Goal: Information Seeking & Learning: Learn about a topic

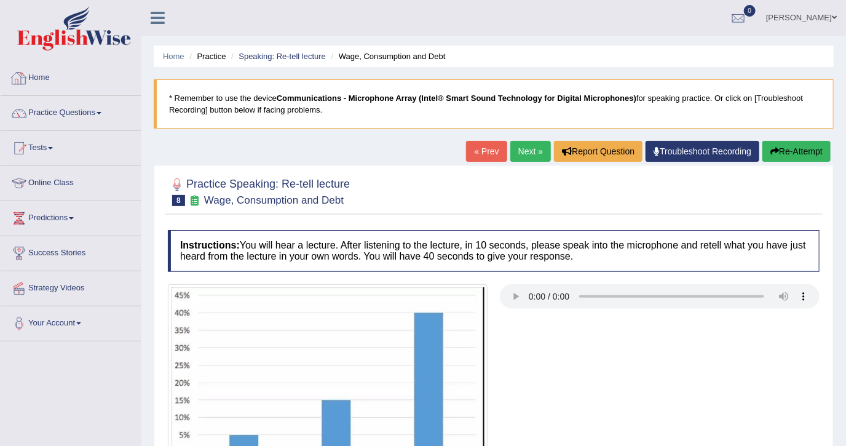
click at [95, 39] on img at bounding box center [74, 28] width 114 height 44
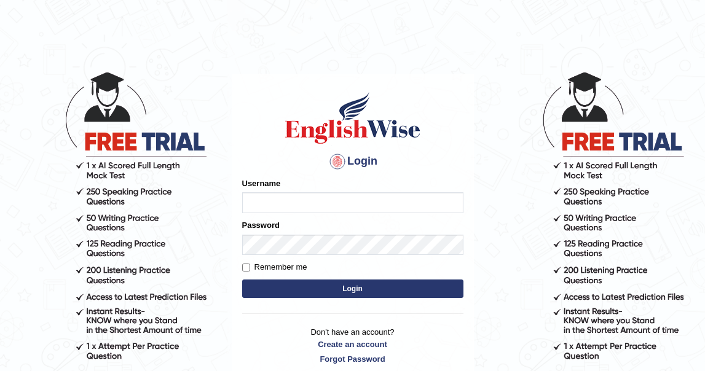
type input "DishaEw"
drag, startPoint x: 796, startPoint y: 0, endPoint x: 279, endPoint y: 85, distance: 524.1
click at [279, 85] on div "Login Please fix the following errors: Username DishaEw Password Remember me Lo…" at bounding box center [353, 227] width 242 height 307
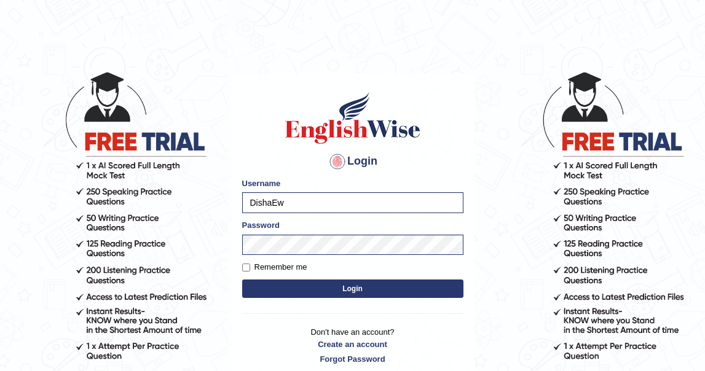
click at [365, 282] on button "Login" at bounding box center [352, 289] width 221 height 18
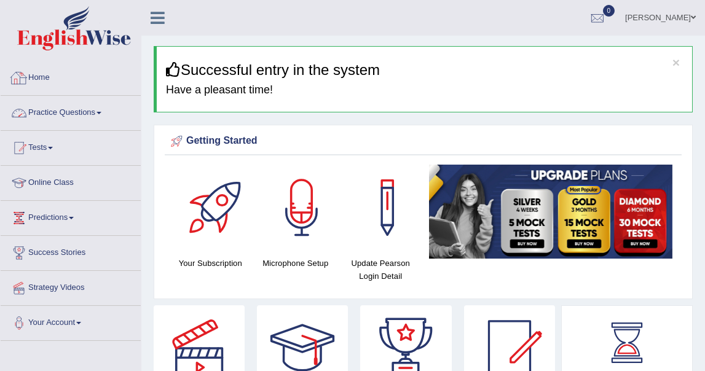
click at [78, 107] on link "Practice Questions" at bounding box center [71, 111] width 140 height 31
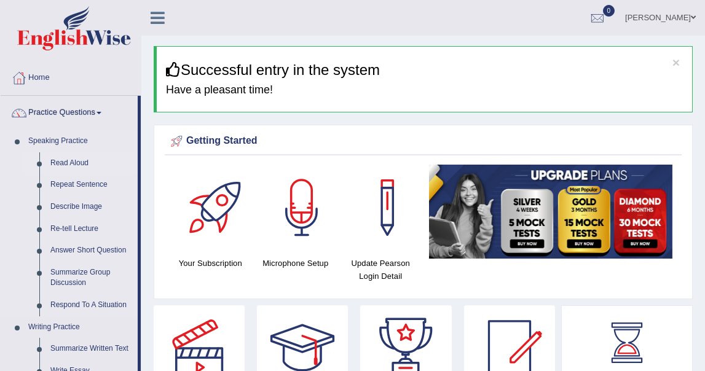
click at [76, 157] on link "Read Aloud" at bounding box center [91, 164] width 93 height 22
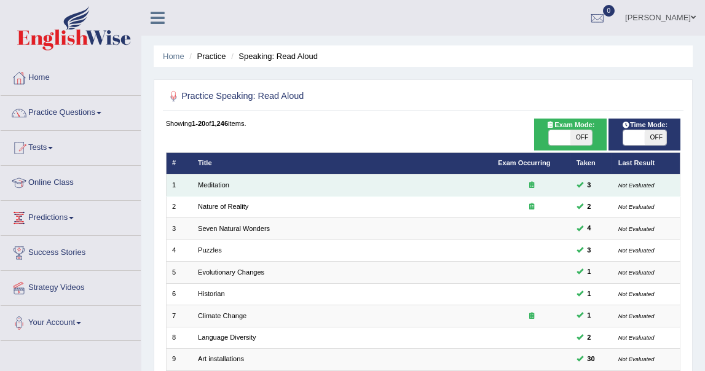
click at [231, 180] on td "Meditation" at bounding box center [342, 186] width 300 height 22
click at [228, 181] on link "Meditation" at bounding box center [213, 184] width 31 height 7
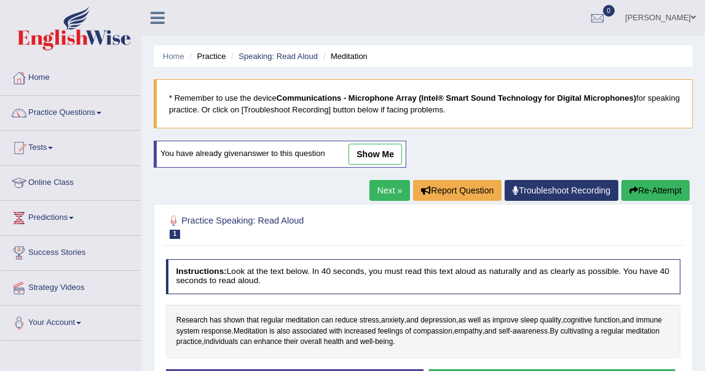
click at [354, 160] on link "show me" at bounding box center [376, 154] width 54 height 21
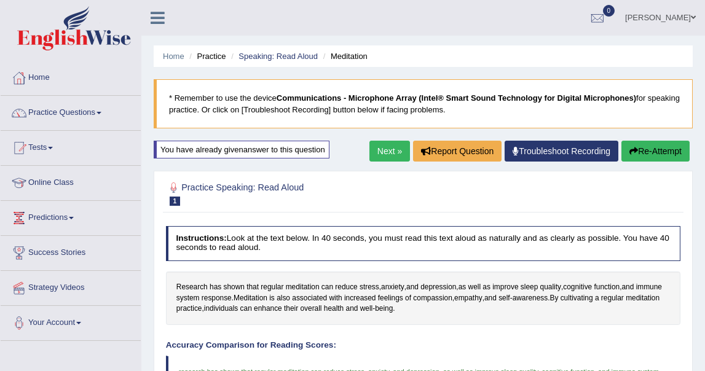
click at [262, 62] on ul "Home Practice Speaking: Read Aloud Meditation" at bounding box center [423, 57] width 539 height 22
click at [263, 58] on link "Speaking: Read Aloud" at bounding box center [278, 56] width 79 height 9
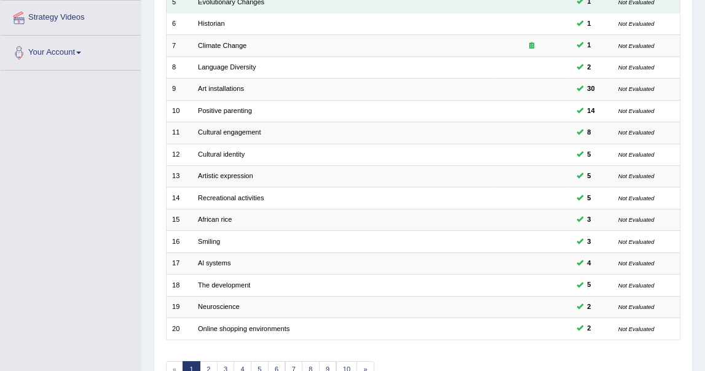
scroll to position [273, 0]
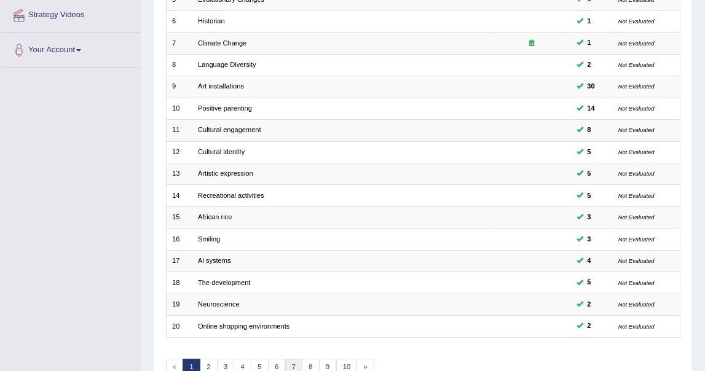
click at [285, 359] on link "7" at bounding box center [294, 367] width 18 height 17
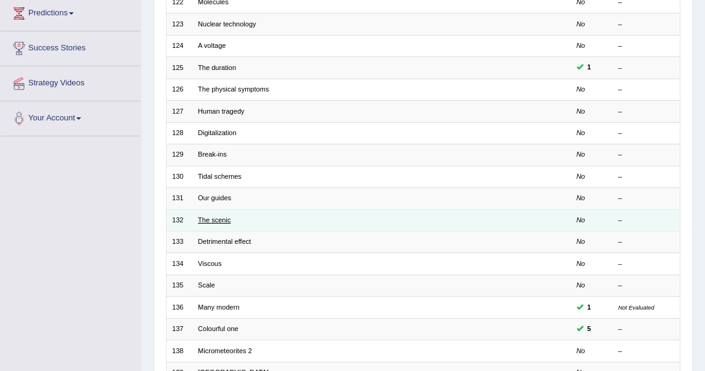
click at [214, 217] on link "The scenic" at bounding box center [214, 219] width 33 height 7
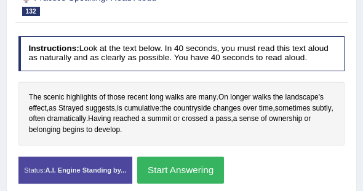
scroll to position [225, 0]
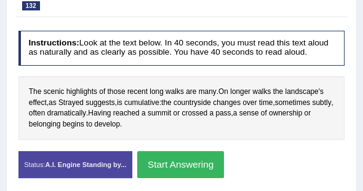
click at [189, 159] on button "Start Answering" at bounding box center [180, 164] width 87 height 26
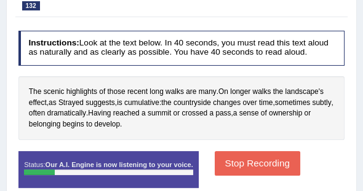
click at [224, 180] on div "Status: Our A.I. Engine is now listening to your voice. Start Answering Stop Re…" at bounding box center [181, 174] width 327 height 47
click at [226, 160] on button "Stop Recording" at bounding box center [257, 163] width 85 height 24
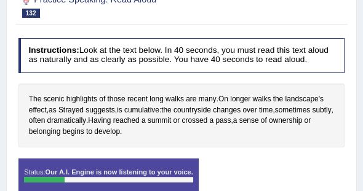
scroll to position [120, 0]
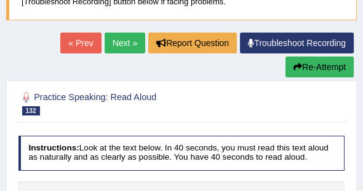
click at [313, 64] on button "Re-Attempt" at bounding box center [319, 67] width 68 height 21
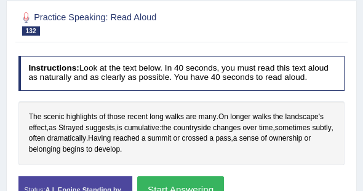
scroll to position [235, 0]
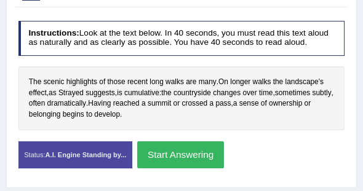
click at [174, 146] on button "Start Answering" at bounding box center [180, 154] width 87 height 26
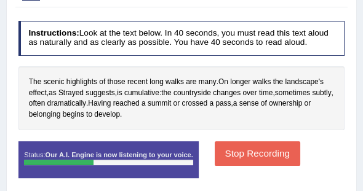
click at [222, 153] on button "Stop Recording" at bounding box center [257, 153] width 85 height 24
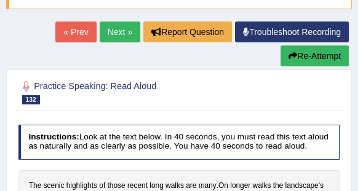
scroll to position [94, 0]
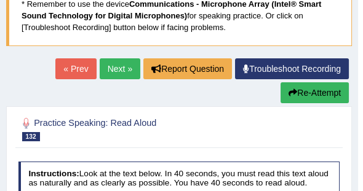
click at [108, 61] on link "Next »" at bounding box center [120, 68] width 41 height 21
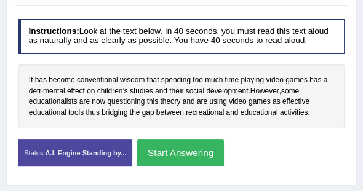
scroll to position [246, 0]
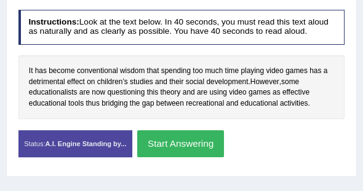
click at [182, 145] on button "Start Answering" at bounding box center [180, 143] width 87 height 26
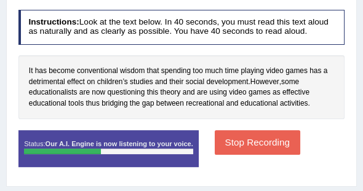
click at [234, 137] on button "Stop Recording" at bounding box center [257, 142] width 85 height 24
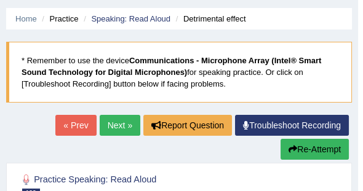
scroll to position [35, 0]
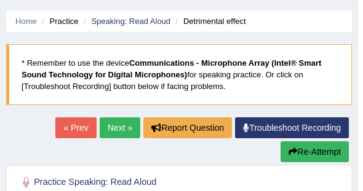
click at [122, 124] on link "Next »" at bounding box center [120, 127] width 41 height 21
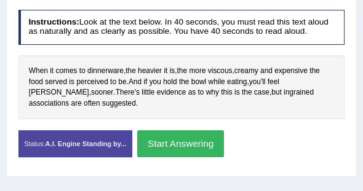
click at [205, 137] on button "Start Answering" at bounding box center [180, 143] width 87 height 26
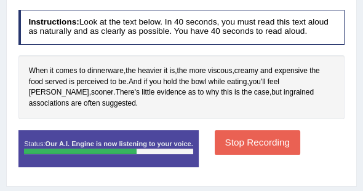
click at [240, 133] on button "Stop Recording" at bounding box center [257, 142] width 85 height 24
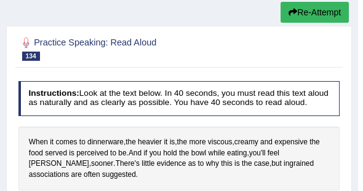
scroll to position [35, 0]
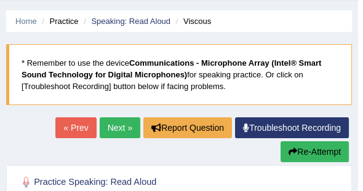
click at [109, 132] on link "Next »" at bounding box center [120, 127] width 41 height 21
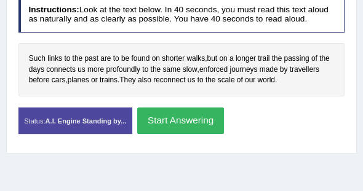
scroll to position [246, 0]
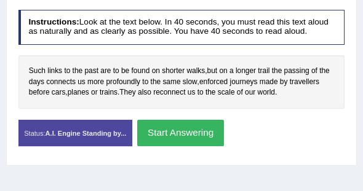
click at [161, 130] on button "Start Answering" at bounding box center [180, 133] width 87 height 26
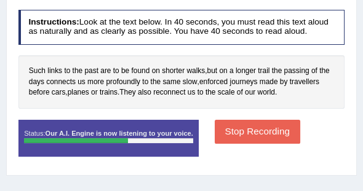
click at [209, 128] on div "Stop Recording" at bounding box center [257, 133] width 96 height 27
click at [215, 127] on button "Stop Recording" at bounding box center [257, 132] width 85 height 24
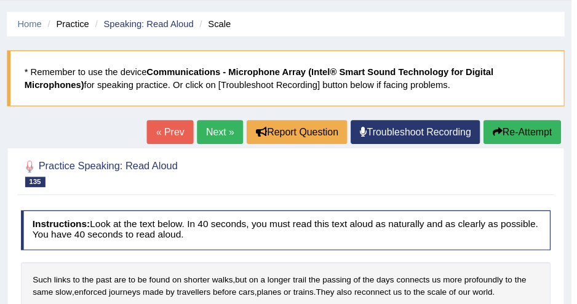
scroll to position [35, 0]
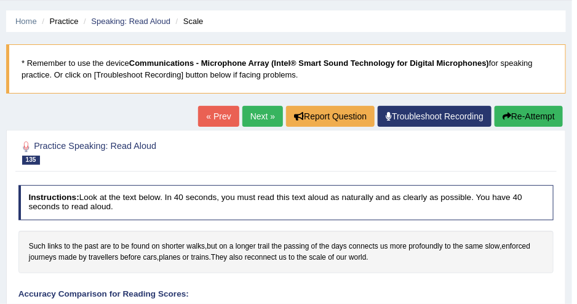
drag, startPoint x: 351, startPoint y: 0, endPoint x: 256, endPoint y: 43, distance: 104.0
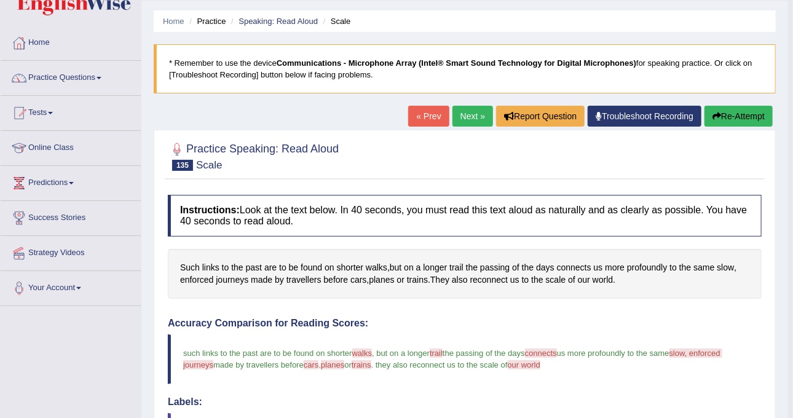
scroll to position [0, 0]
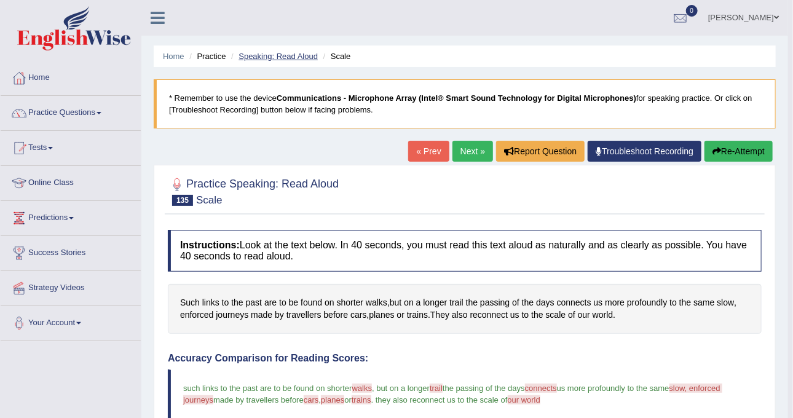
click at [262, 60] on link "Speaking: Read Aloud" at bounding box center [278, 56] width 79 height 9
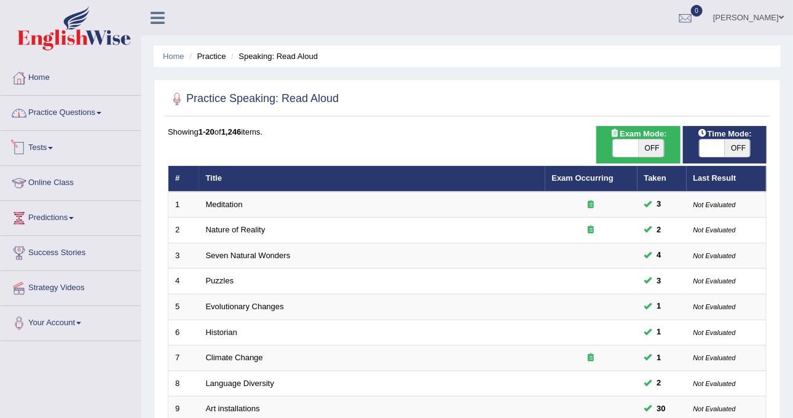
click at [54, 109] on link "Practice Questions" at bounding box center [71, 111] width 140 height 31
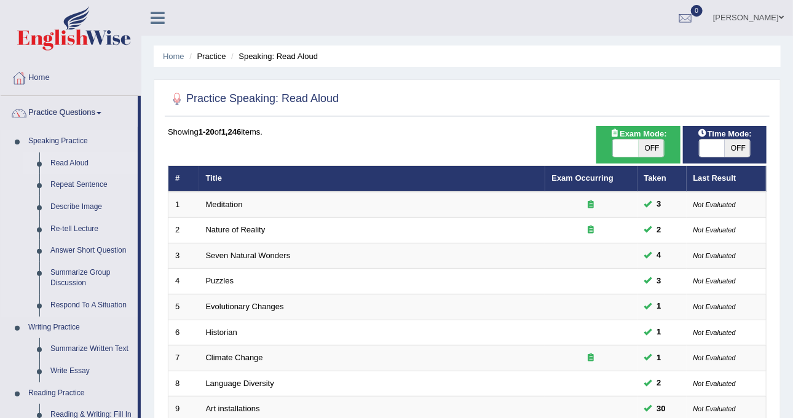
click at [65, 163] on link "Read Aloud" at bounding box center [91, 164] width 93 height 22
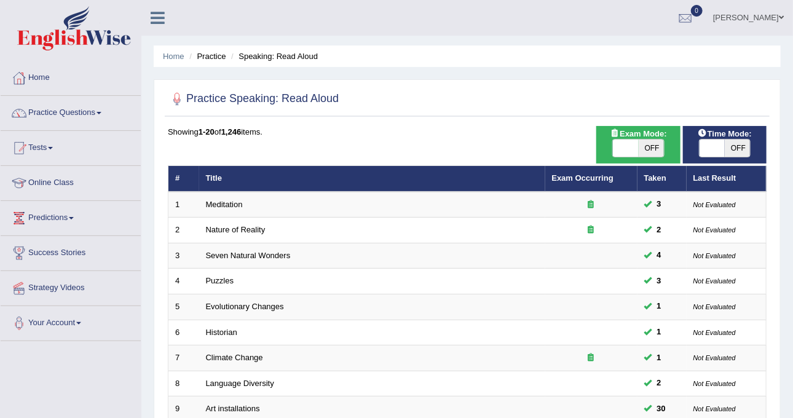
click at [649, 145] on span "OFF" at bounding box center [652, 148] width 26 height 17
checkbox input "true"
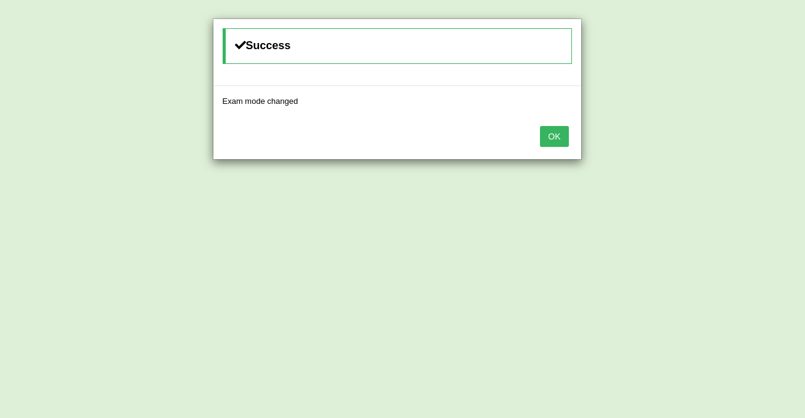
click at [553, 137] on button "OK" at bounding box center [554, 136] width 28 height 21
click at [560, 126] on button "OK" at bounding box center [554, 136] width 28 height 21
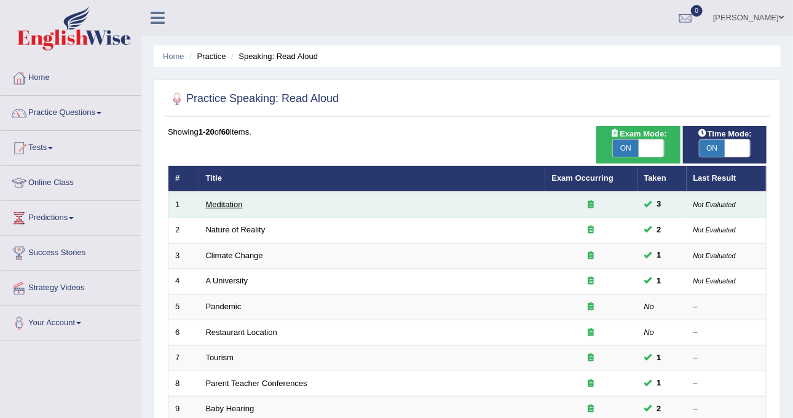
click at [232, 202] on link "Meditation" at bounding box center [224, 204] width 37 height 9
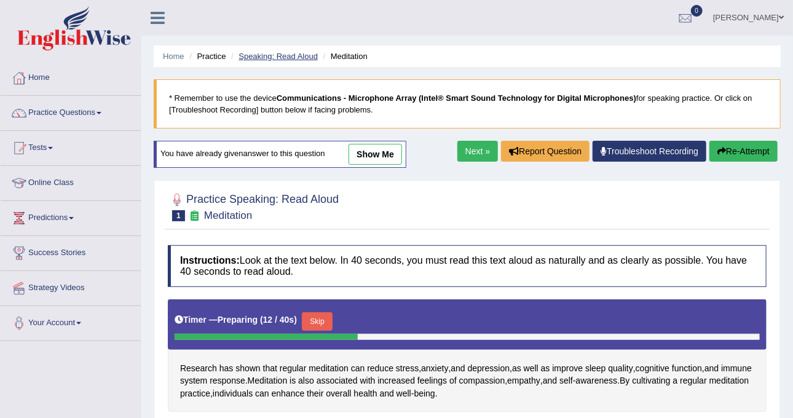
click at [308, 54] on link "Speaking: Read Aloud" at bounding box center [278, 56] width 79 height 9
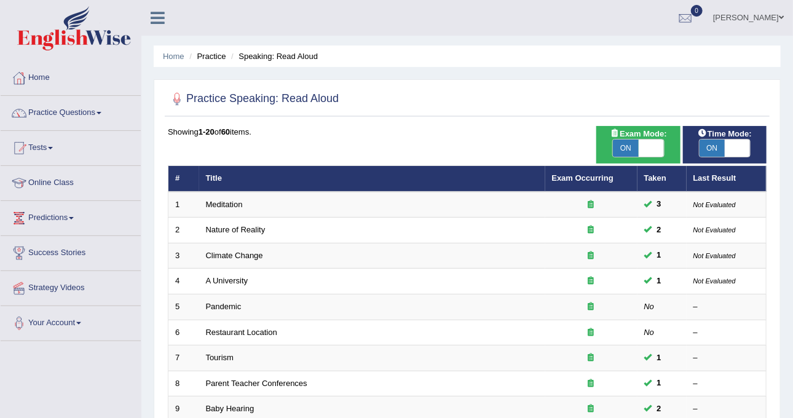
click at [630, 141] on span "ON" at bounding box center [626, 148] width 26 height 17
checkbox input "false"
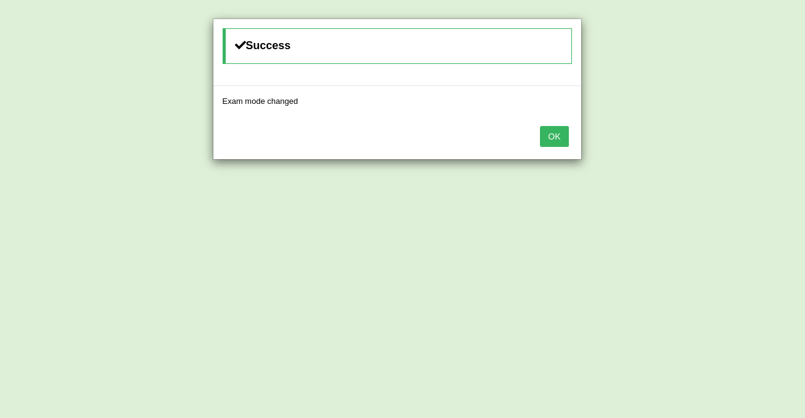
click at [550, 133] on button "OK" at bounding box center [554, 136] width 28 height 21
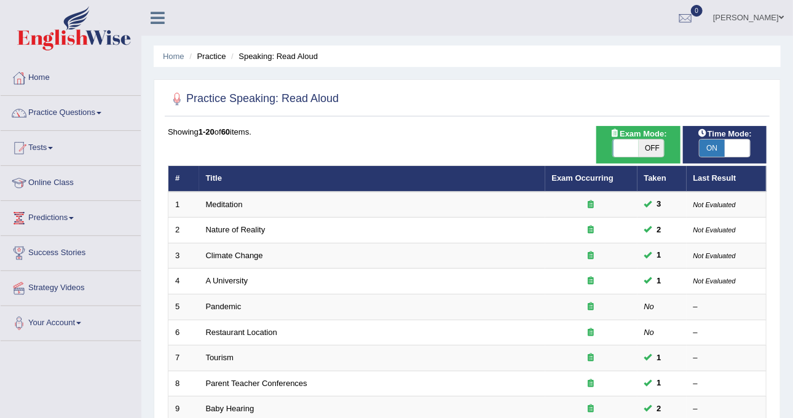
click at [741, 151] on span at bounding box center [738, 148] width 26 height 17
checkbox input "false"
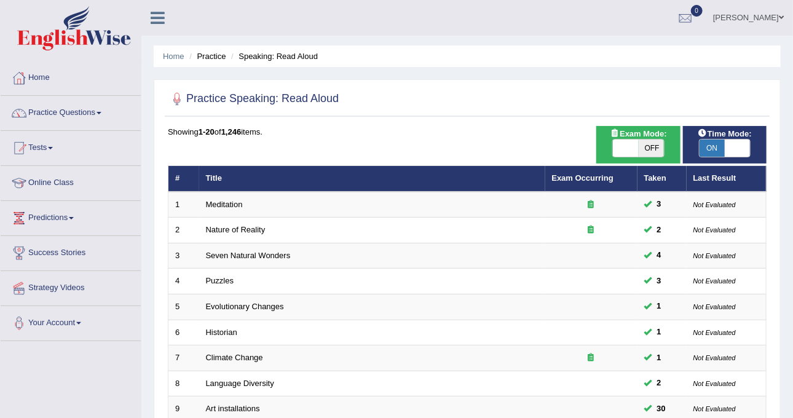
click at [732, 148] on span at bounding box center [738, 148] width 26 height 17
checkbox input "false"
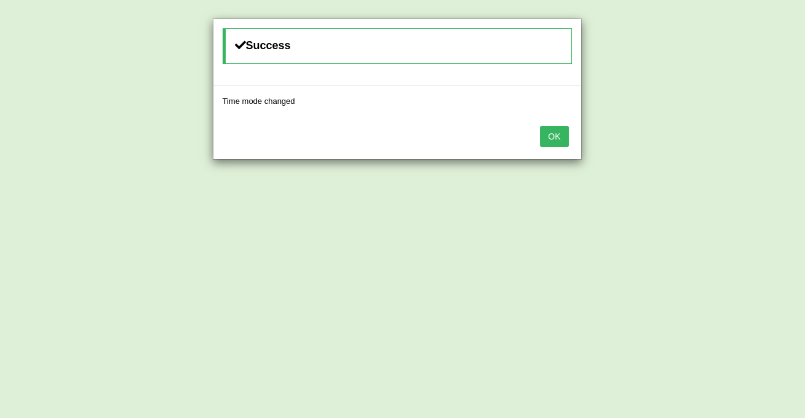
click at [562, 131] on button "OK" at bounding box center [554, 136] width 28 height 21
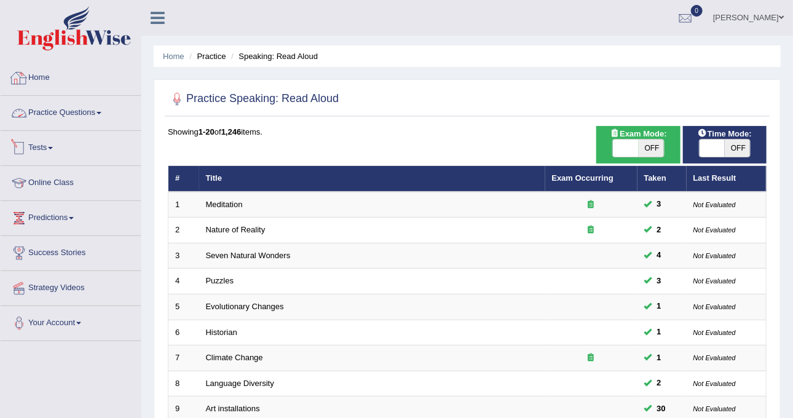
click at [118, 114] on link "Practice Questions" at bounding box center [71, 111] width 140 height 31
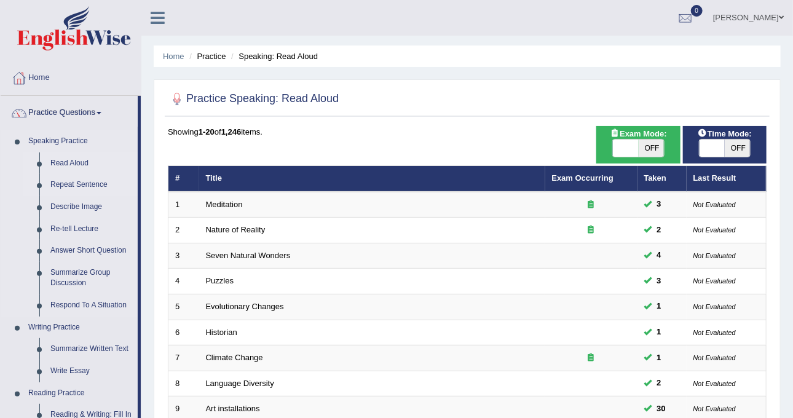
click at [69, 180] on link "Repeat Sentence" at bounding box center [91, 185] width 93 height 22
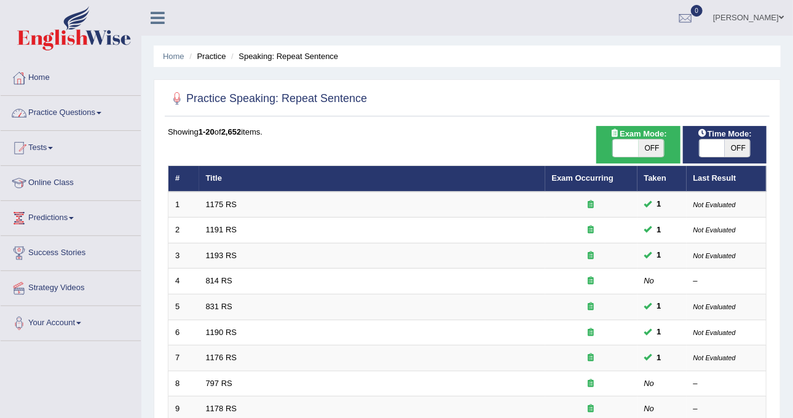
click at [82, 115] on link "Practice Questions" at bounding box center [71, 111] width 140 height 31
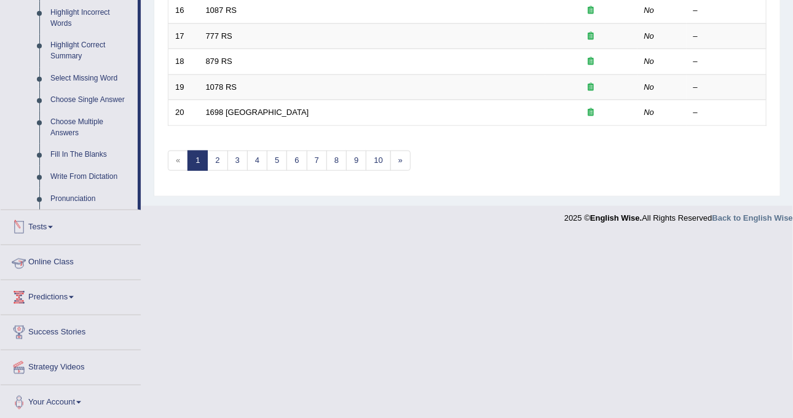
click at [54, 227] on link "Tests" at bounding box center [71, 225] width 140 height 31
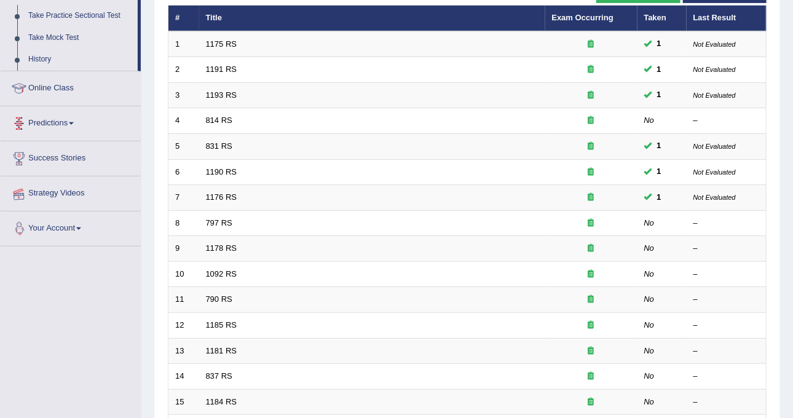
scroll to position [148, 0]
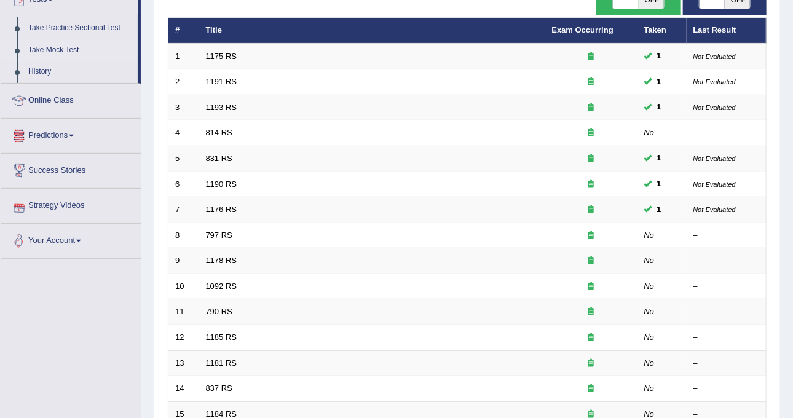
click at [71, 48] on link "Take Mock Test" at bounding box center [80, 50] width 115 height 22
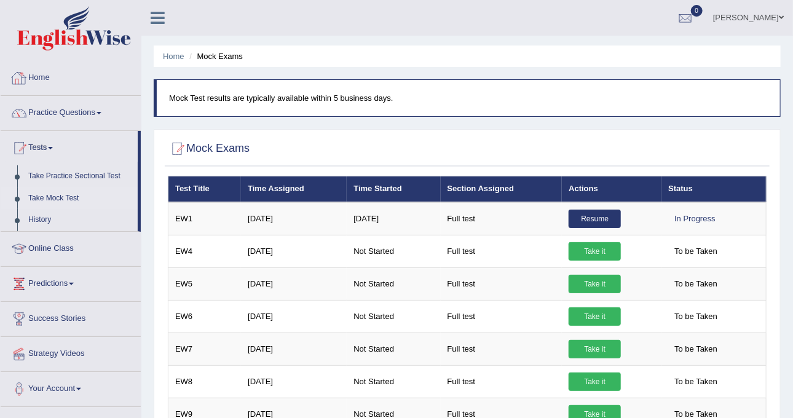
click at [90, 129] on li "Practice Questions Speaking Practice Read Aloud Repeat Sentence Describe Image …" at bounding box center [71, 113] width 140 height 35
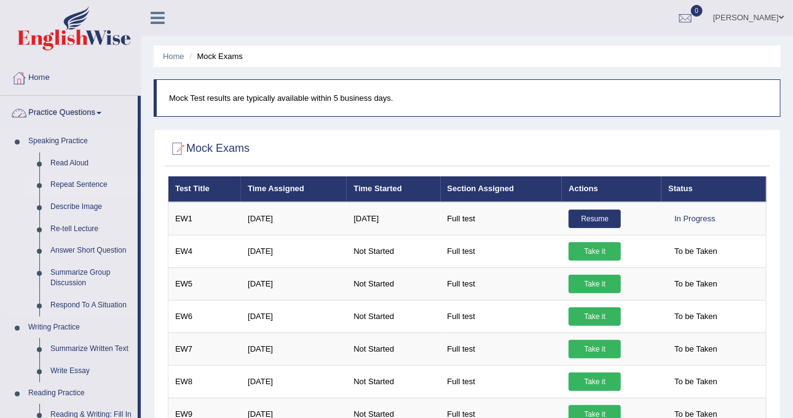
click at [71, 181] on link "Repeat Sentence" at bounding box center [91, 185] width 93 height 22
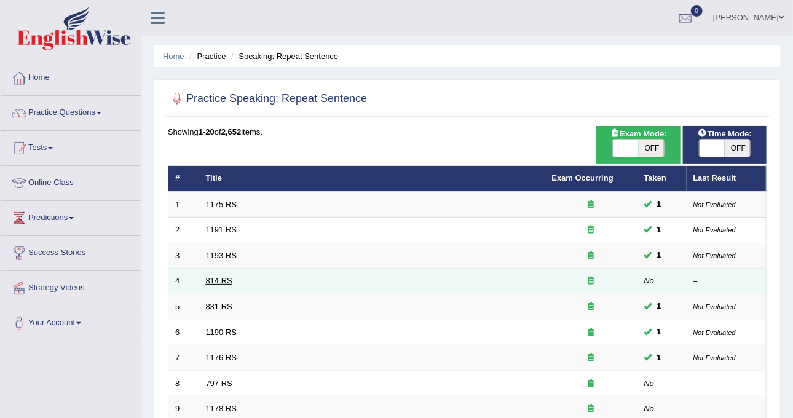
click at [223, 279] on link "814 RS" at bounding box center [219, 280] width 26 height 9
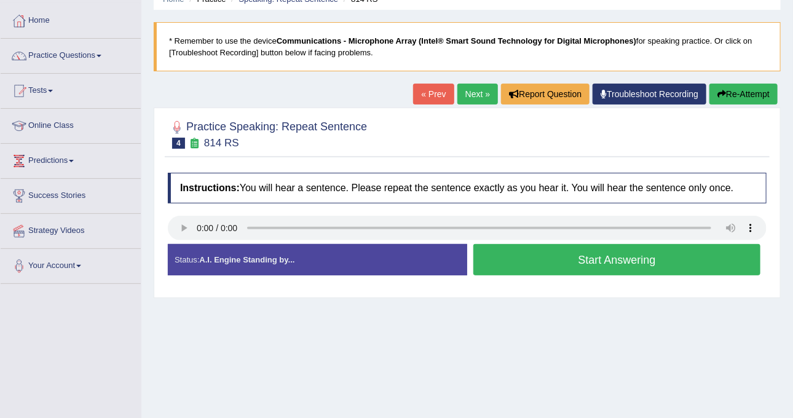
scroll to position [77, 0]
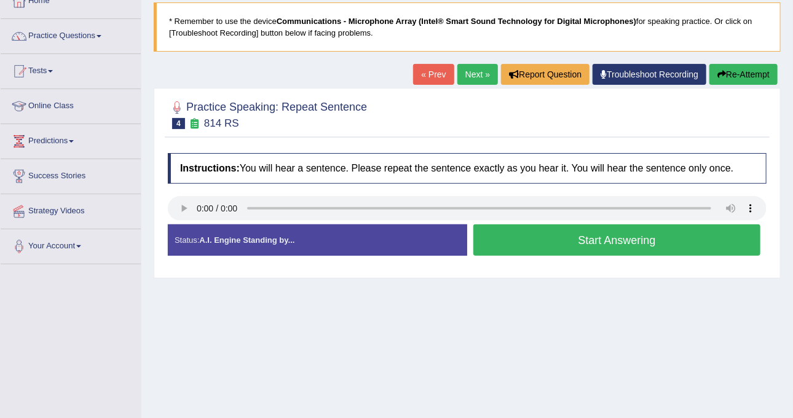
click at [618, 239] on button "Start Answering" at bounding box center [617, 239] width 287 height 31
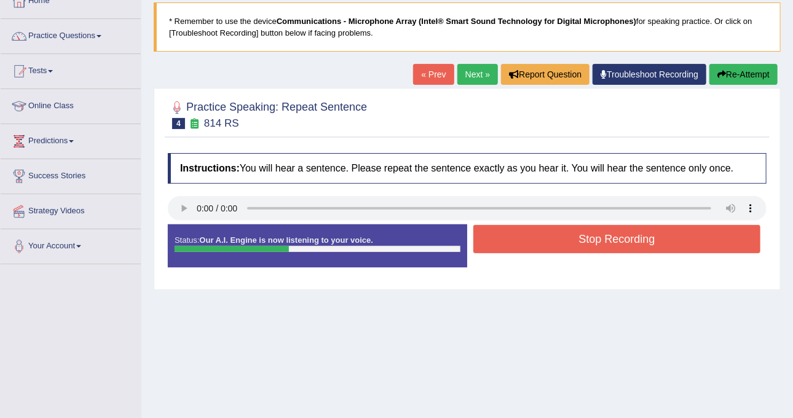
click at [619, 238] on button "Stop Recording" at bounding box center [617, 239] width 287 height 28
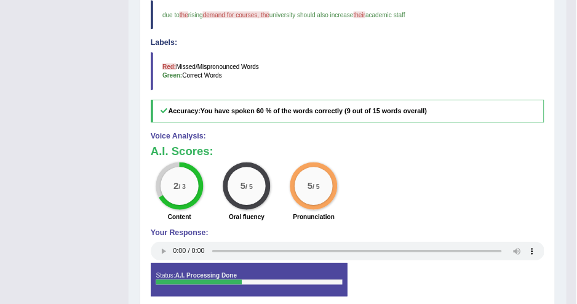
scroll to position [371, 0]
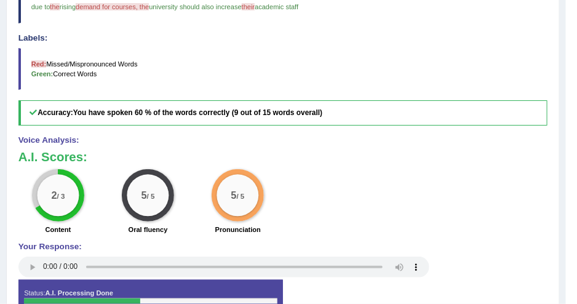
drag, startPoint x: 705, startPoint y: 0, endPoint x: 145, endPoint y: 114, distance: 571.2
click at [145, 117] on h5 "Accuracy: You have spoken 60 % of the words correctly (9 out of 15 words overal…" at bounding box center [282, 112] width 529 height 25
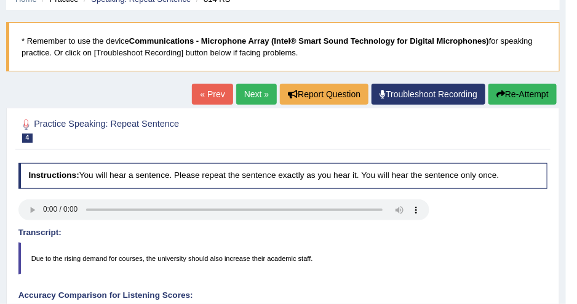
scroll to position [36, 0]
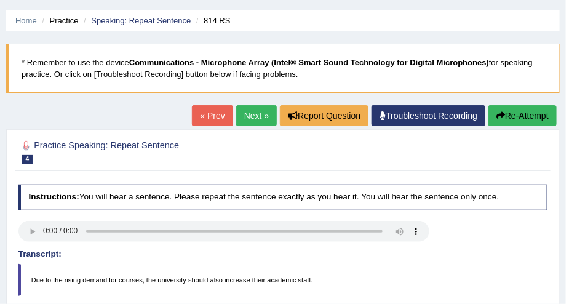
click at [256, 113] on link "Next »" at bounding box center [256, 115] width 41 height 21
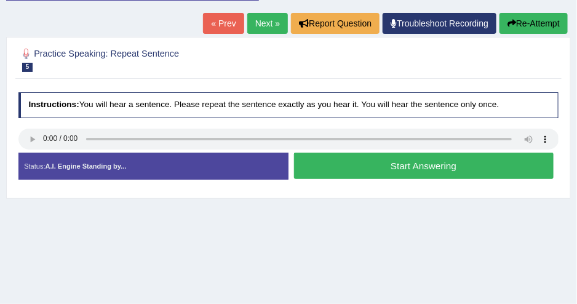
scroll to position [167, 0]
click at [409, 173] on button "Start Answering" at bounding box center [424, 166] width 260 height 26
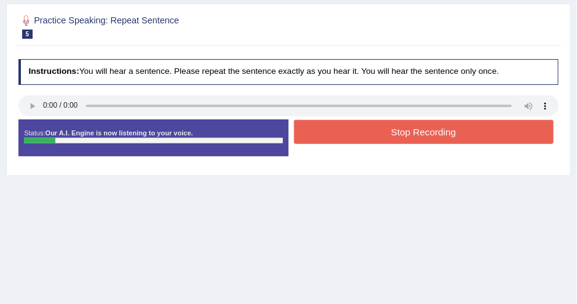
scroll to position [111, 0]
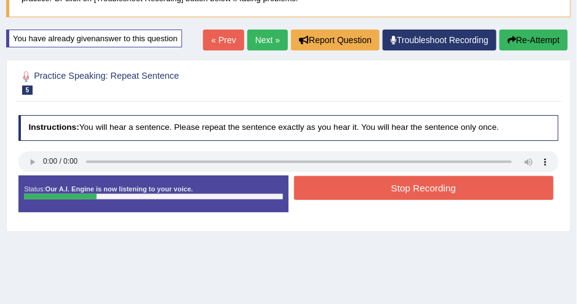
click at [316, 190] on button "Stop Recording" at bounding box center [424, 188] width 260 height 24
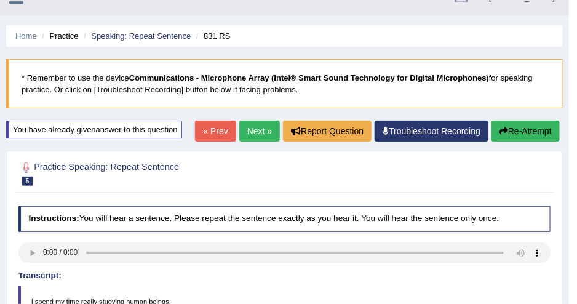
scroll to position [0, 0]
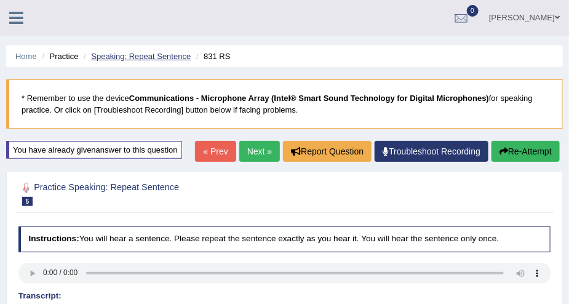
click at [159, 56] on link "Speaking: Repeat Sentence" at bounding box center [141, 56] width 100 height 9
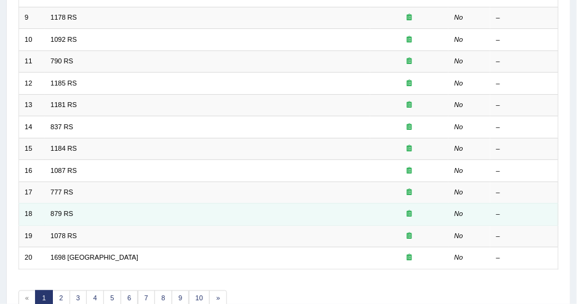
scroll to position [405, 0]
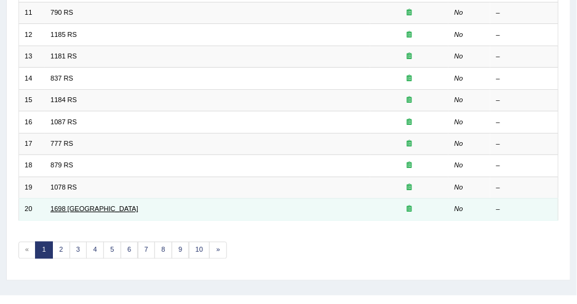
click at [57, 205] on link "1698 [GEOGRAPHIC_DATA]" at bounding box center [94, 208] width 88 height 7
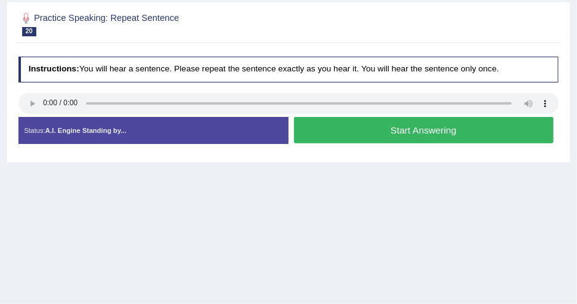
scroll to position [111, 0]
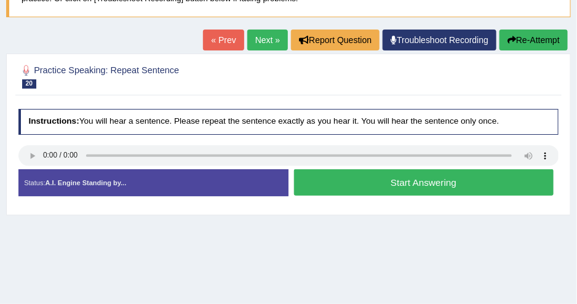
drag, startPoint x: 327, startPoint y: 90, endPoint x: 307, endPoint y: 67, distance: 30.2
click at [307, 67] on div "Practice Speaking: Repeat Sentence 20 1698 RS" at bounding box center [287, 78] width 545 height 36
click at [346, 176] on button "Start Answering" at bounding box center [424, 182] width 260 height 26
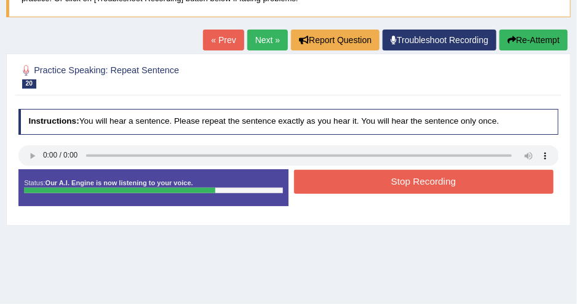
click at [346, 176] on button "Stop Recording" at bounding box center [424, 182] width 260 height 24
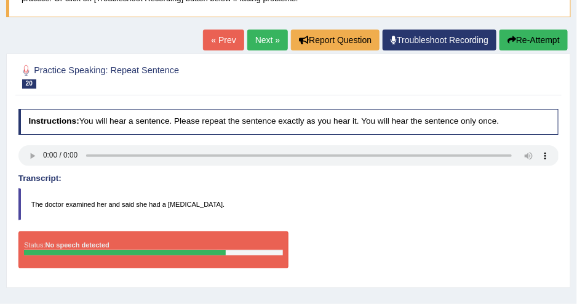
click at [533, 42] on button "Re-Attempt" at bounding box center [533, 40] width 68 height 21
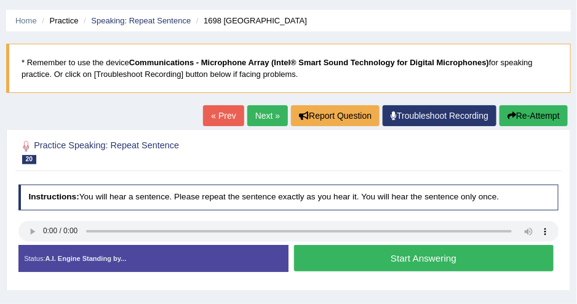
scroll to position [111, 0]
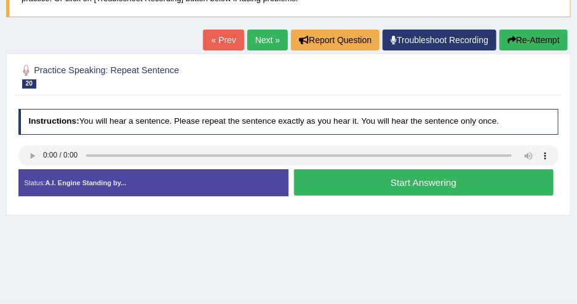
click at [364, 176] on button "Start Answering" at bounding box center [424, 182] width 260 height 26
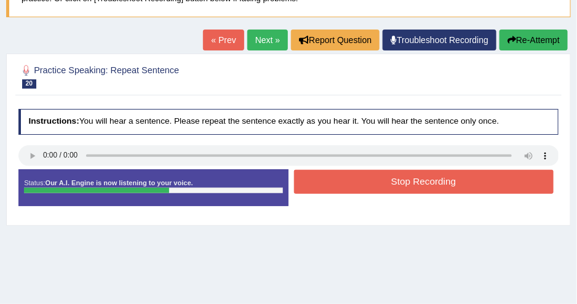
click at [378, 191] on button "Stop Recording" at bounding box center [424, 182] width 260 height 24
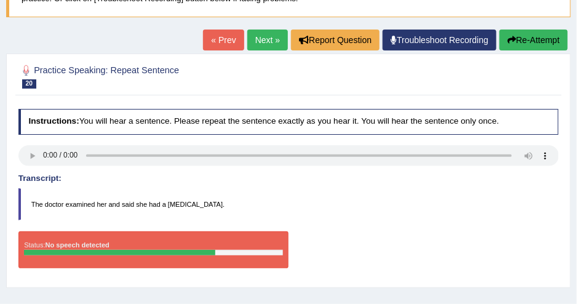
click at [530, 39] on button "Re-Attempt" at bounding box center [533, 40] width 68 height 21
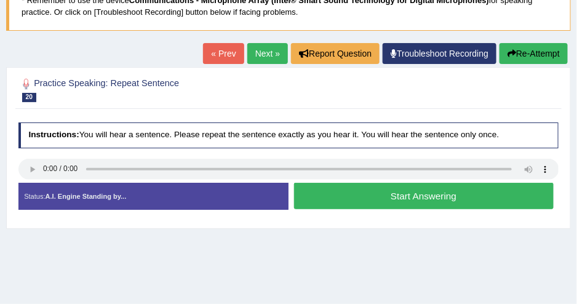
click at [382, 197] on button "Start Answering" at bounding box center [424, 196] width 260 height 26
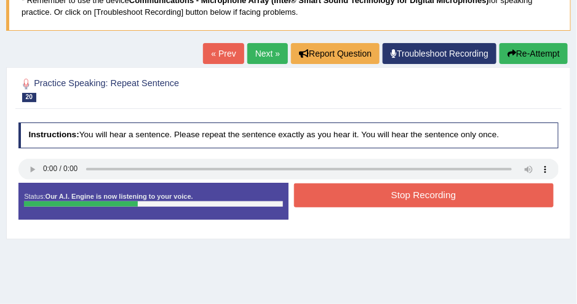
click at [382, 197] on button "Stop Recording" at bounding box center [424, 195] width 260 height 24
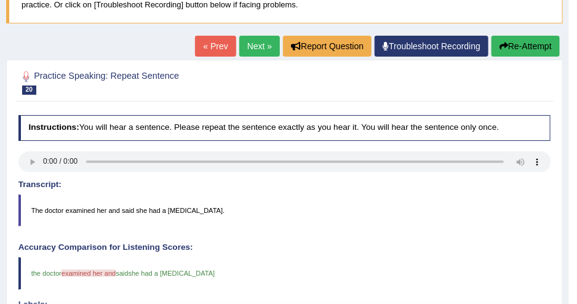
scroll to position [42, 0]
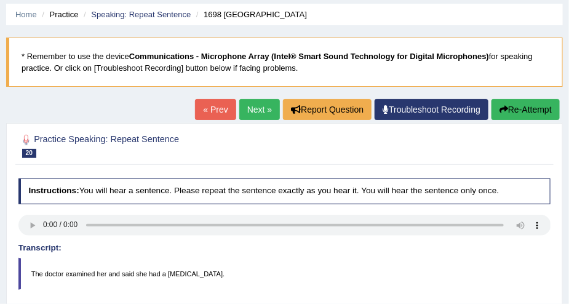
click at [248, 108] on link "Next »" at bounding box center [259, 109] width 41 height 21
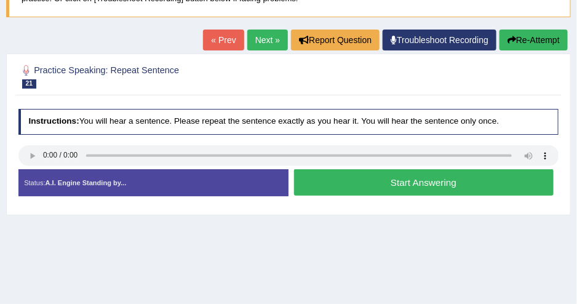
click at [265, 34] on link "Next »" at bounding box center [267, 40] width 41 height 21
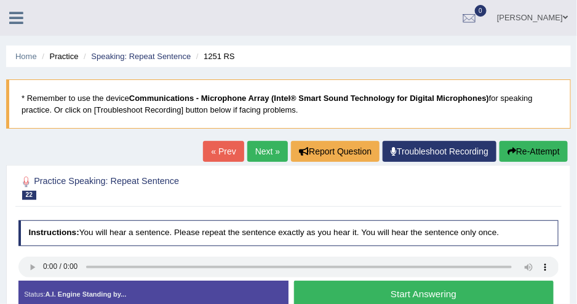
scroll to position [111, 0]
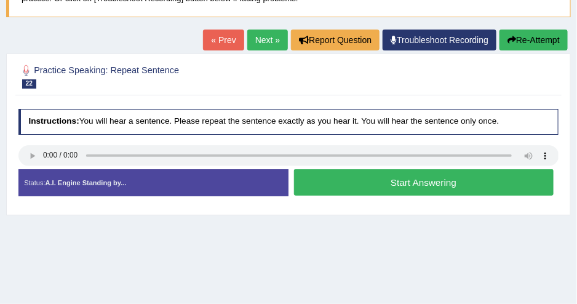
click at [317, 174] on button "Start Answering" at bounding box center [424, 182] width 260 height 26
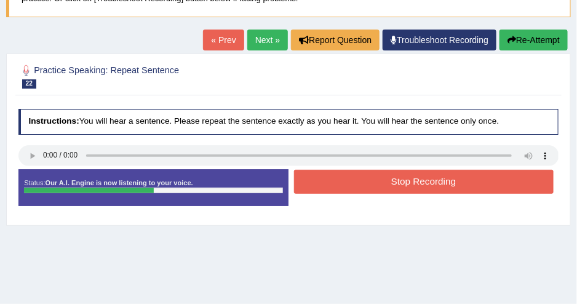
click at [319, 181] on button "Stop Recording" at bounding box center [424, 182] width 260 height 24
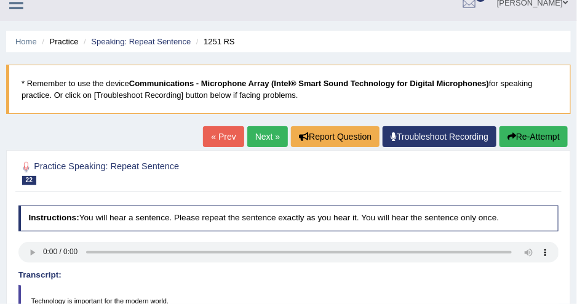
scroll to position [0, 0]
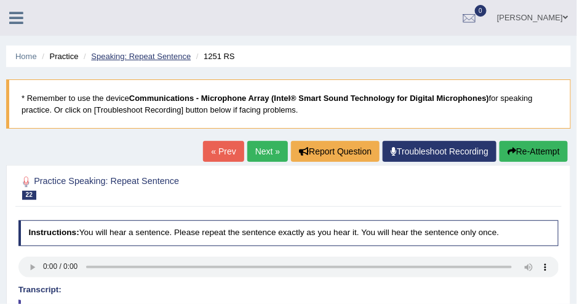
click at [169, 60] on link "Speaking: Repeat Sentence" at bounding box center [141, 56] width 100 height 9
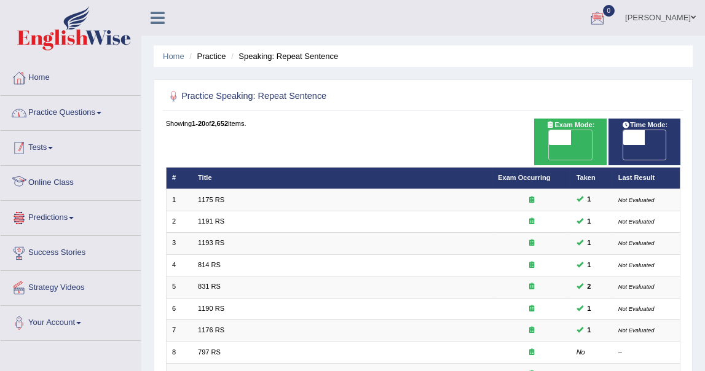
click at [82, 99] on link "Practice Questions" at bounding box center [71, 111] width 140 height 31
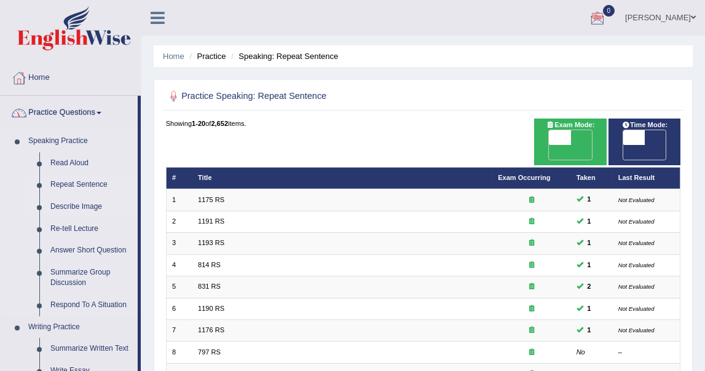
click at [69, 209] on link "Describe Image" at bounding box center [91, 207] width 93 height 22
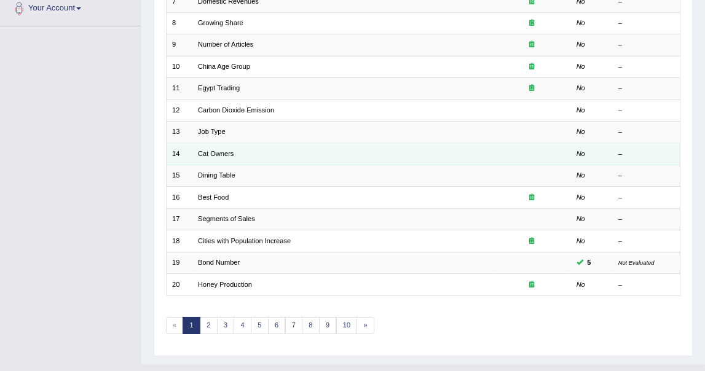
scroll to position [333, 0]
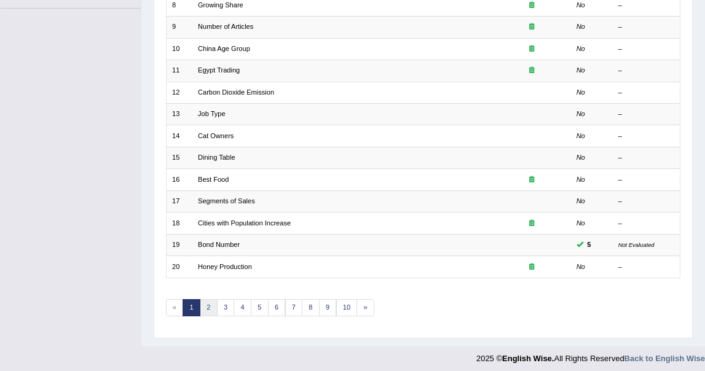
click at [205, 299] on link "2" at bounding box center [209, 307] width 18 height 17
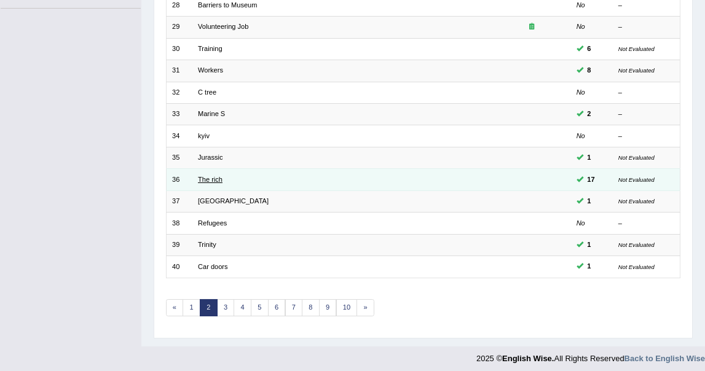
click at [210, 176] on link "The rich" at bounding box center [210, 179] width 25 height 7
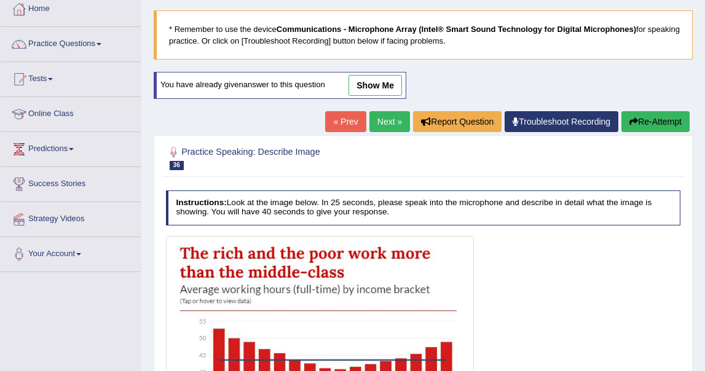
scroll to position [68, 0]
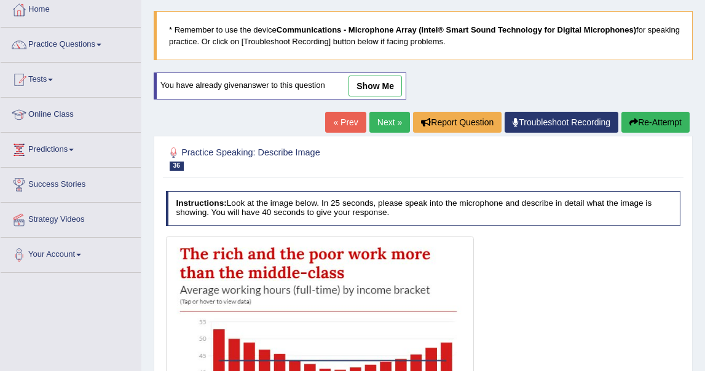
click at [363, 91] on link "show me" at bounding box center [376, 86] width 54 height 21
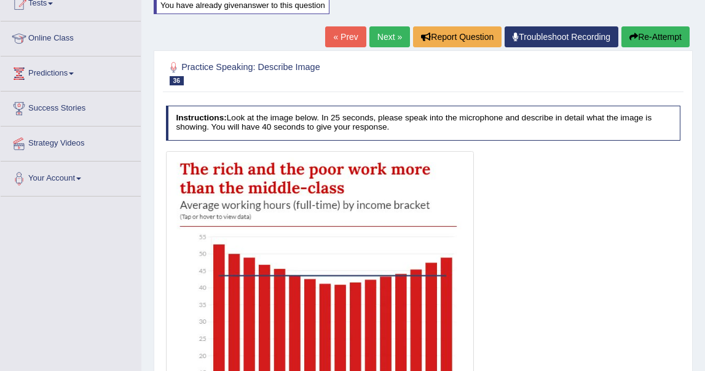
scroll to position [137, 0]
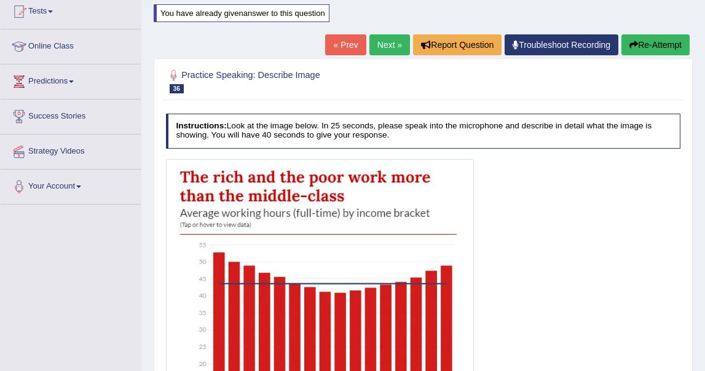
click at [637, 43] on button "Re-Attempt" at bounding box center [656, 44] width 68 height 21
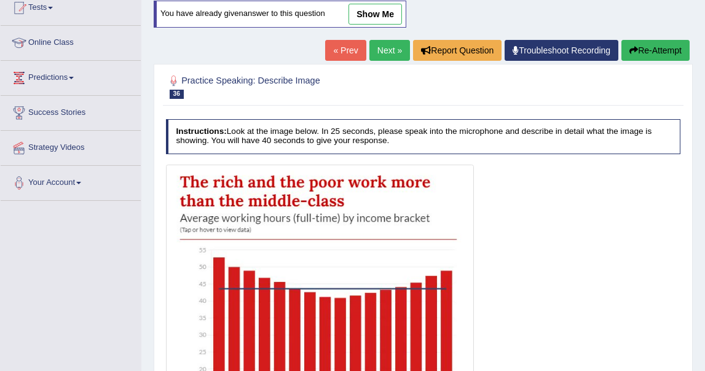
click at [665, 50] on button "Re-Attempt" at bounding box center [656, 50] width 68 height 21
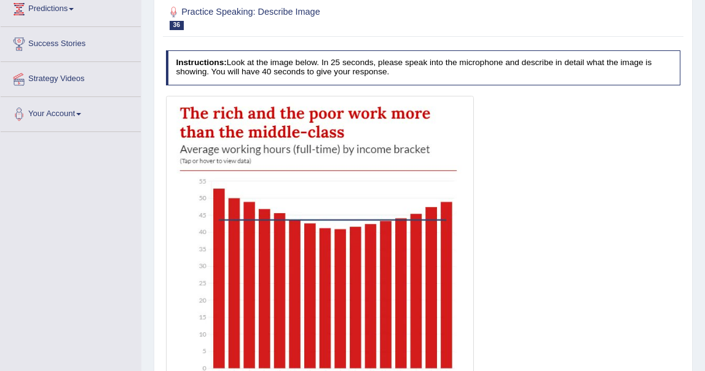
scroll to position [345, 0]
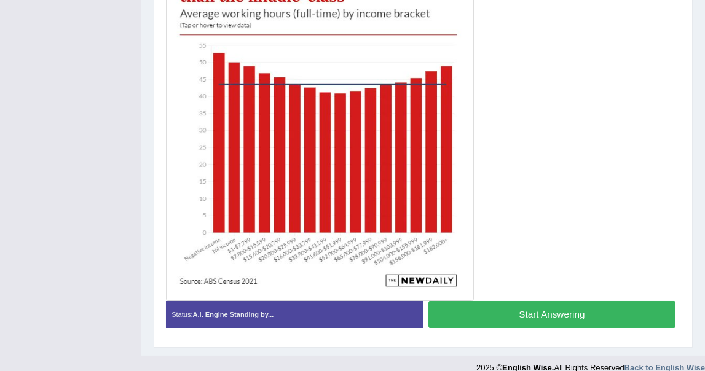
click at [501, 307] on button "Start Answering" at bounding box center [552, 314] width 247 height 26
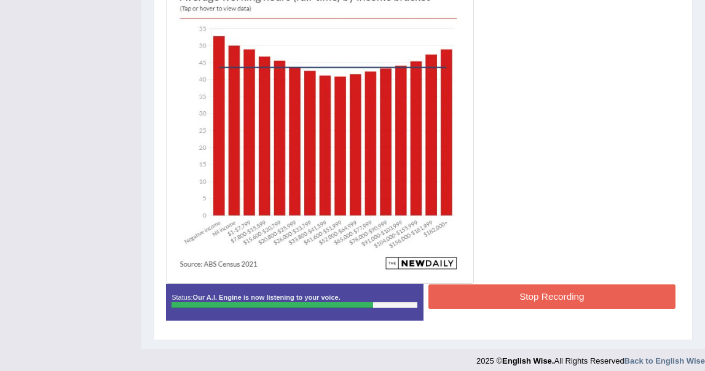
scroll to position [358, 0]
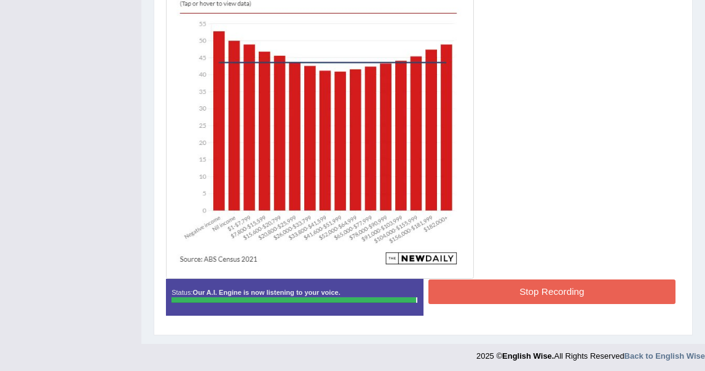
click at [496, 296] on button "Stop Recording" at bounding box center [552, 292] width 247 height 24
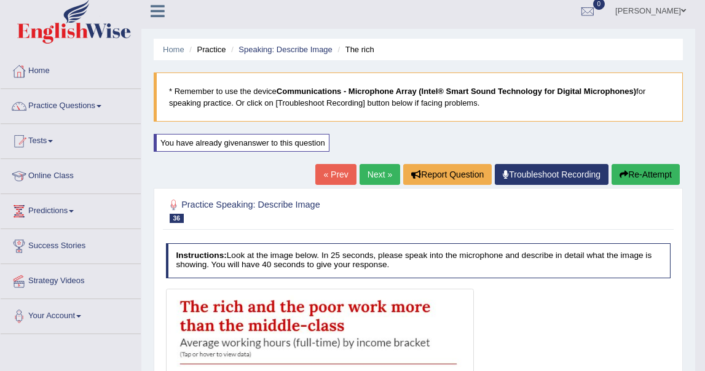
scroll to position [0, 0]
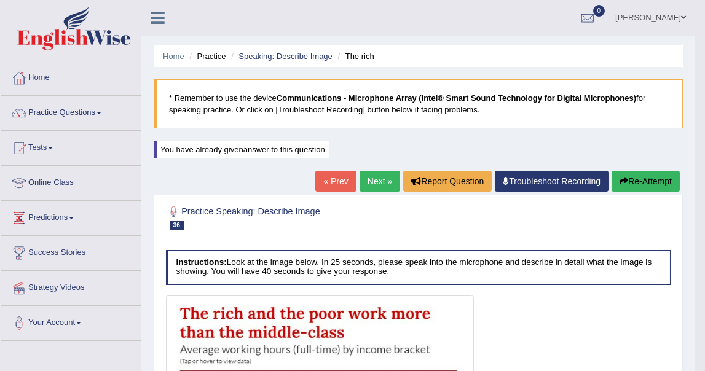
click at [261, 60] on link "Speaking: Describe Image" at bounding box center [285, 56] width 93 height 9
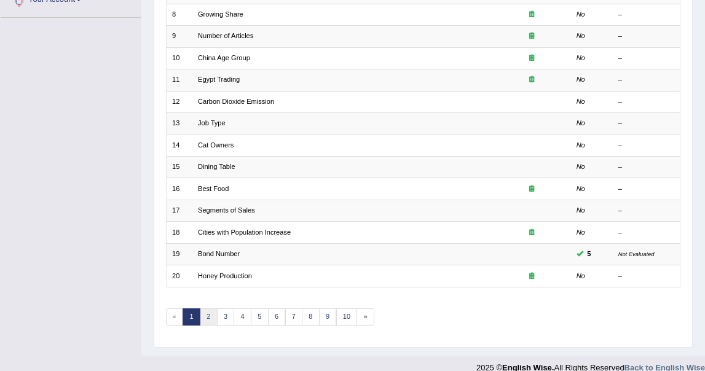
click at [210, 315] on link "2" at bounding box center [209, 317] width 18 height 17
click at [221, 309] on link "3" at bounding box center [226, 317] width 18 height 17
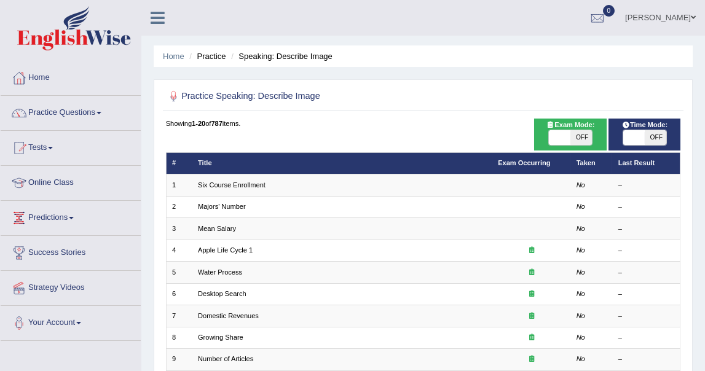
click at [347, 50] on ul "Home Practice Speaking: Describe Image" at bounding box center [423, 57] width 539 height 22
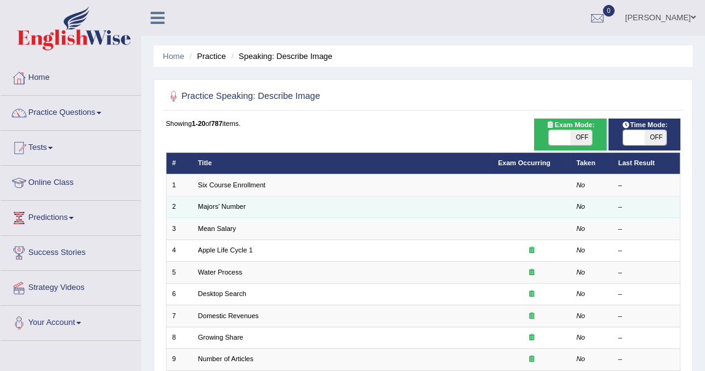
scroll to position [333, 0]
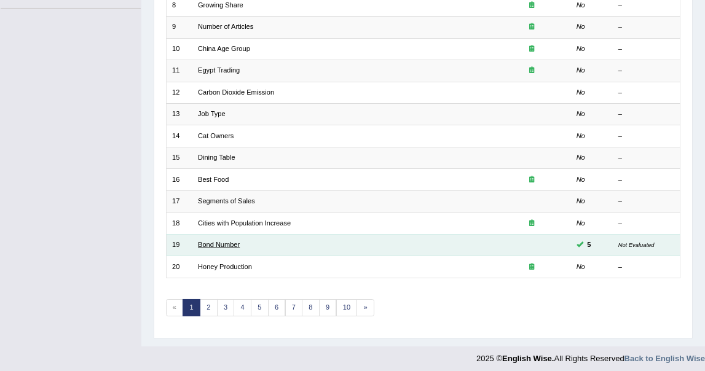
click at [220, 242] on link "Bond Number" at bounding box center [219, 244] width 42 height 7
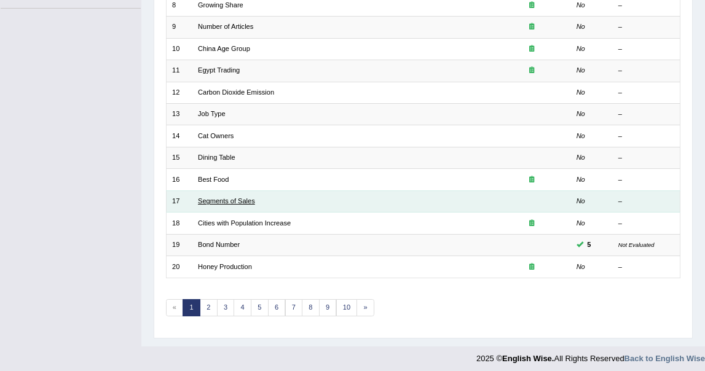
click at [249, 197] on link "Segments of Sales" at bounding box center [226, 200] width 57 height 7
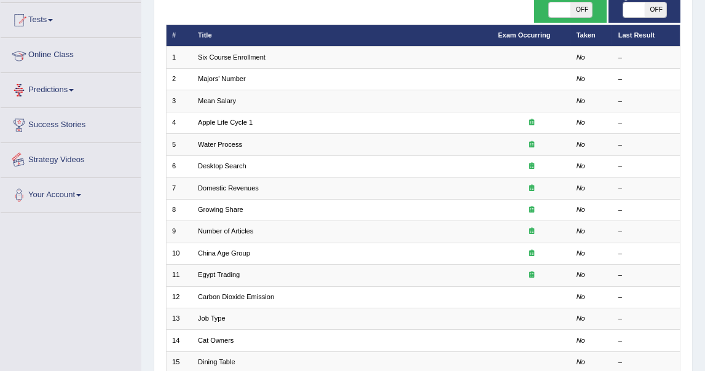
scroll to position [0, 0]
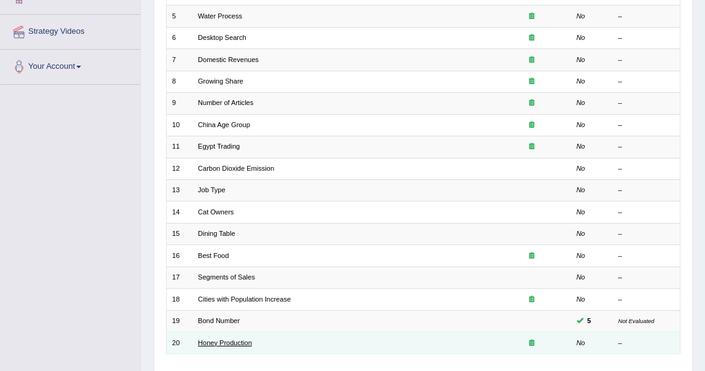
scroll to position [333, 0]
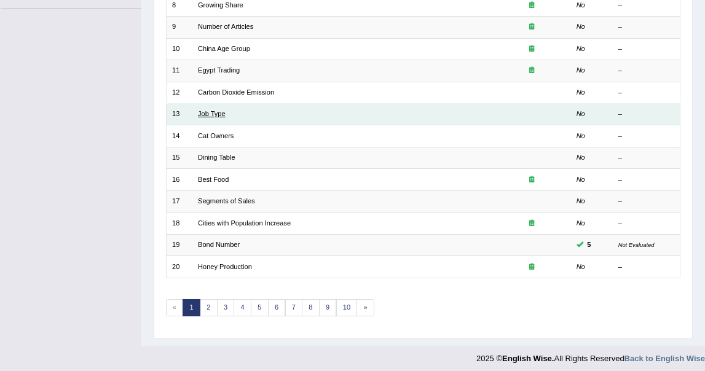
click at [209, 110] on link "Job Type" at bounding box center [212, 113] width 28 height 7
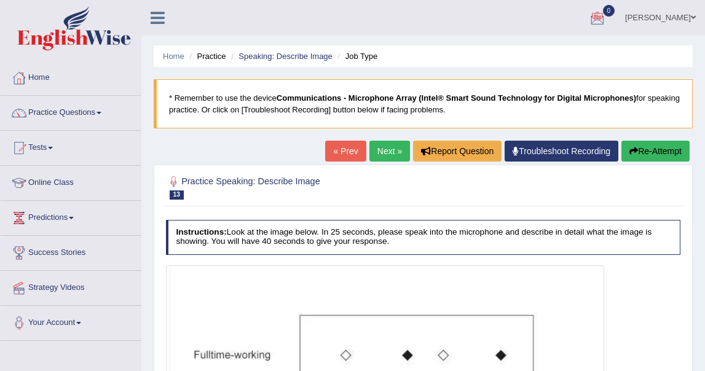
click at [385, 156] on link "Next »" at bounding box center [390, 151] width 41 height 21
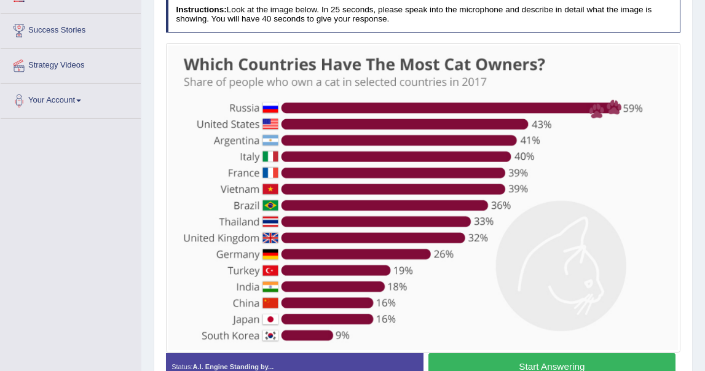
scroll to position [205, 0]
